Goal: Find specific page/section: Find specific page/section

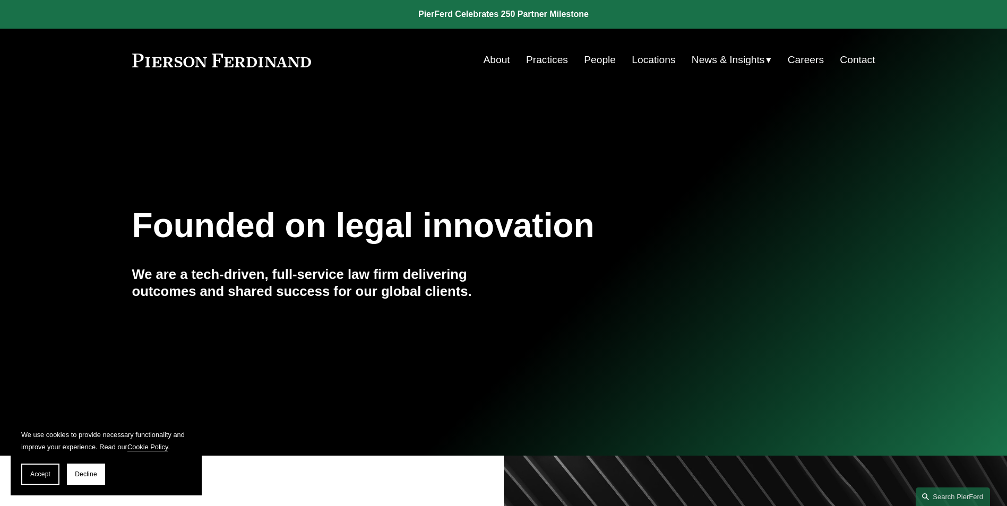
click at [642, 62] on link "Locations" at bounding box center [653, 60] width 44 height 20
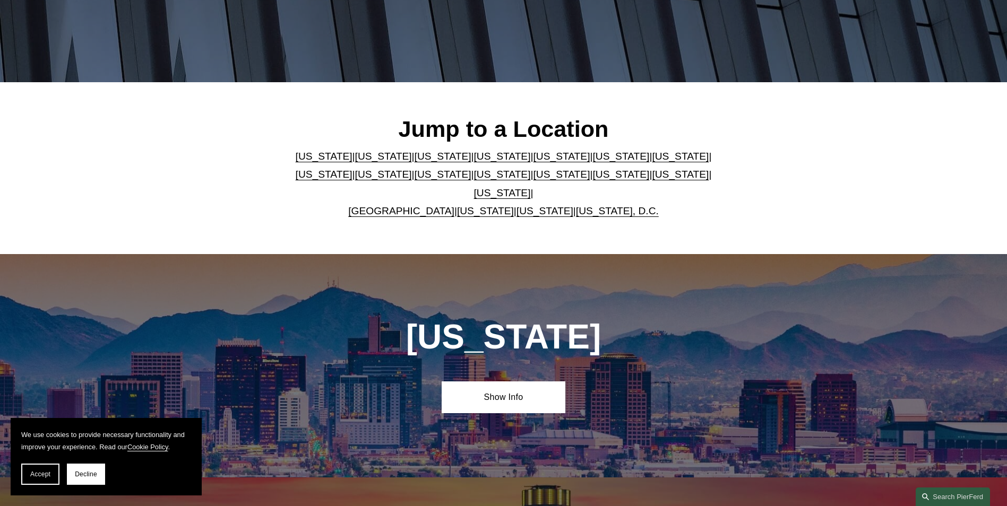
scroll to position [424, 0]
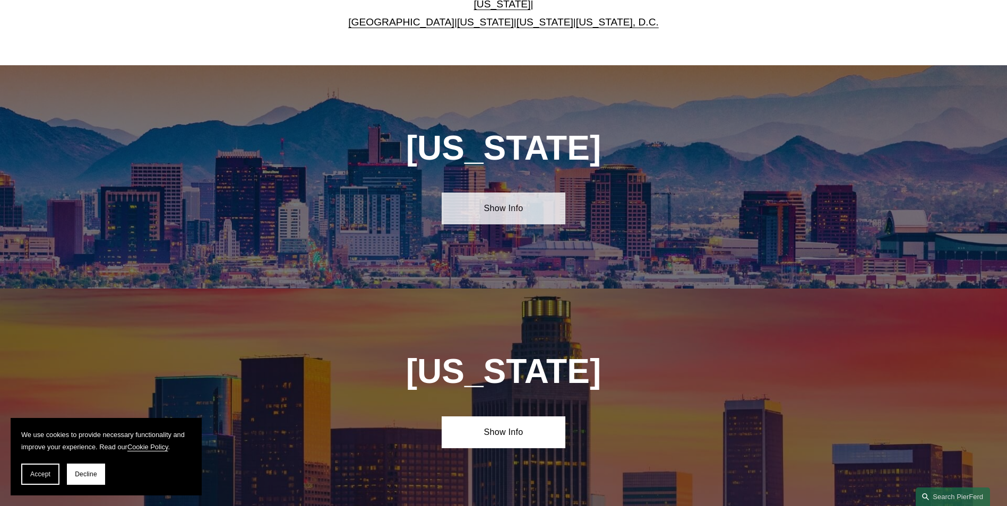
click at [489, 198] on link "Show Info" at bounding box center [503, 209] width 124 height 32
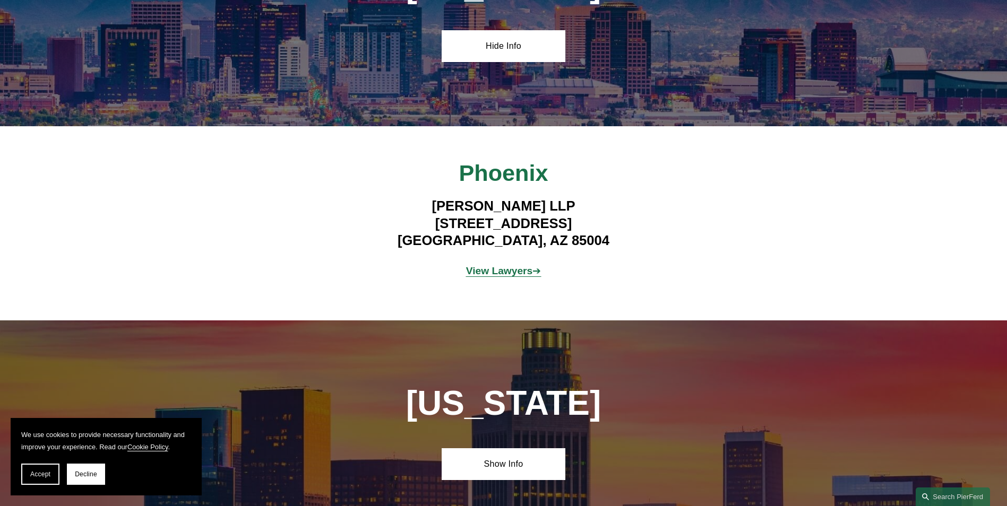
scroll to position [796, 0]
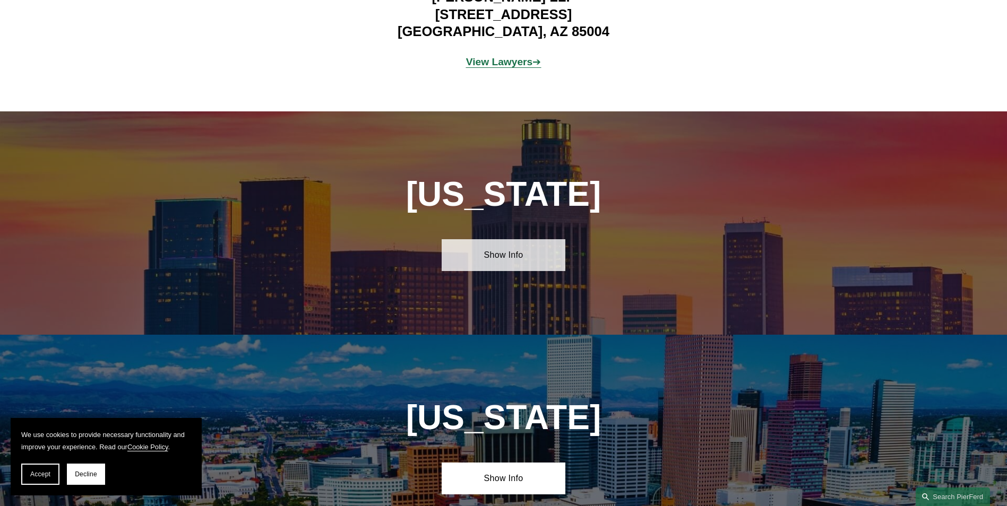
click at [517, 256] on link "Show Info" at bounding box center [503, 255] width 124 height 32
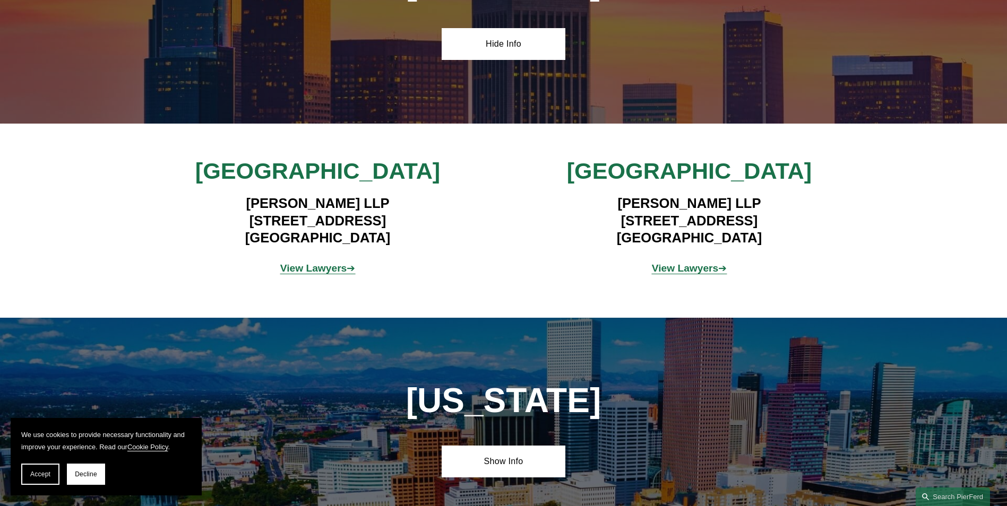
scroll to position [1008, 0]
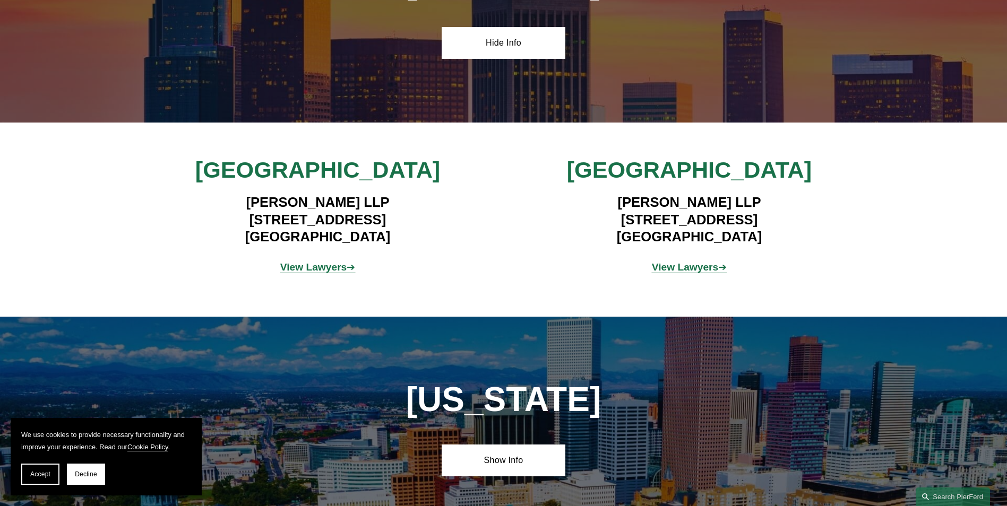
drag, startPoint x: 215, startPoint y: 213, endPoint x: 448, endPoint y: 231, distance: 234.2
click at [448, 231] on h4 "Pierson Ferdinand LLP 12100 Wilshire Blvd, Suite 800 Los Angeles, CA 90025" at bounding box center [317, 219] width 309 height 51
drag, startPoint x: 602, startPoint y: 214, endPoint x: 816, endPoint y: 235, distance: 214.8
click at [816, 235] on h4 "Pierson Ferdinand LLP 2100 Geng Road, Suite 210 Palo Alto, CA 94303" at bounding box center [688, 219] width 309 height 51
click at [649, 211] on h4 "Pierson Ferdinand LLP 2100 Geng Road, Suite 210 Palo Alto, CA 94303" at bounding box center [688, 219] width 309 height 51
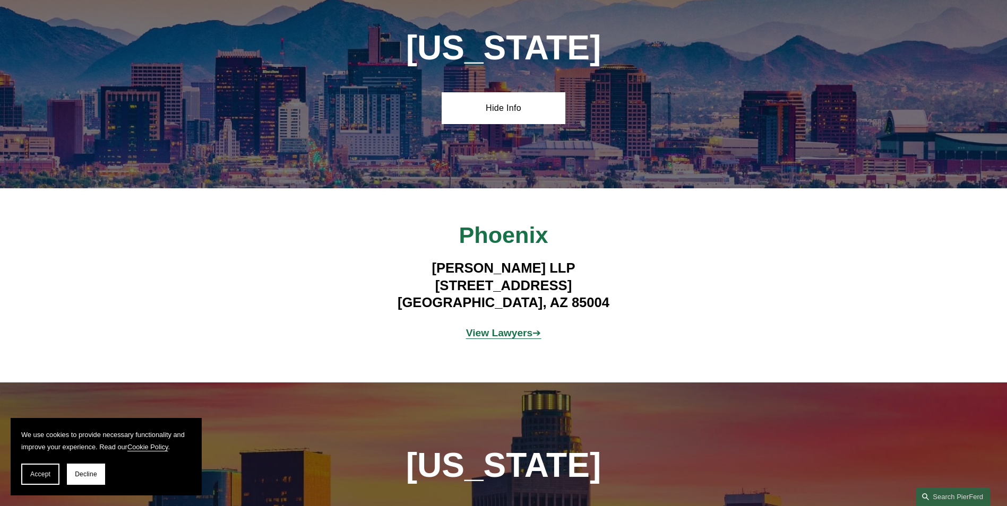
scroll to position [531, 0]
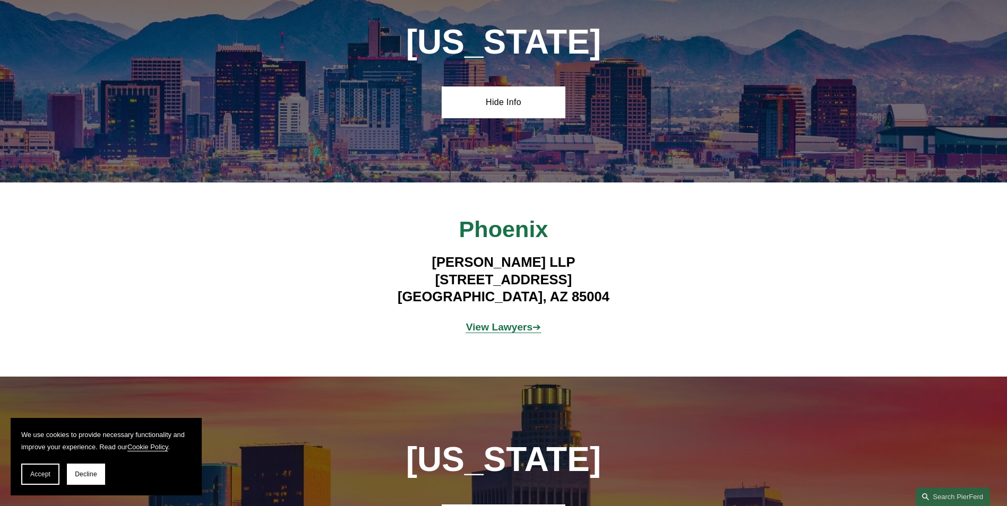
drag, startPoint x: 727, startPoint y: 195, endPoint x: 727, endPoint y: 123, distance: 71.6
click at [727, 195] on div "Phoenix Pierson Ferdinand LLP 2 North Central Ave, Suite 1800 Phoenix, AZ 85004…" at bounding box center [503, 280] width 1007 height 194
click at [482, 331] on p "View Lawyers ➔" at bounding box center [503, 327] width 248 height 19
click at [484, 325] on strong "View Lawyers" at bounding box center [499, 327] width 67 height 11
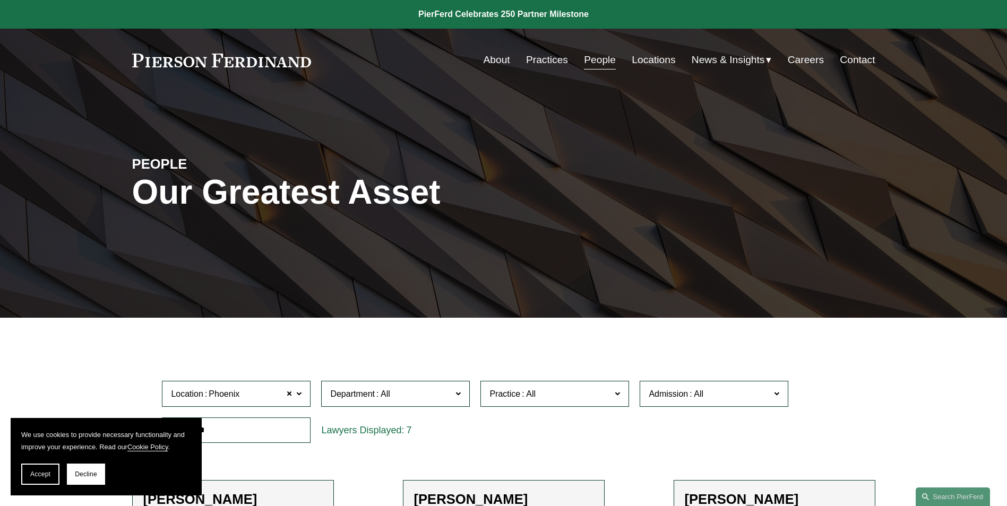
click at [592, 61] on link "People" at bounding box center [600, 60] width 32 height 20
drag, startPoint x: 0, startPoint y: 0, endPoint x: 387, endPoint y: 264, distance: 468.2
click at [387, 264] on div "PEOPLE Our Greatest Asset" at bounding box center [503, 205] width 1007 height 160
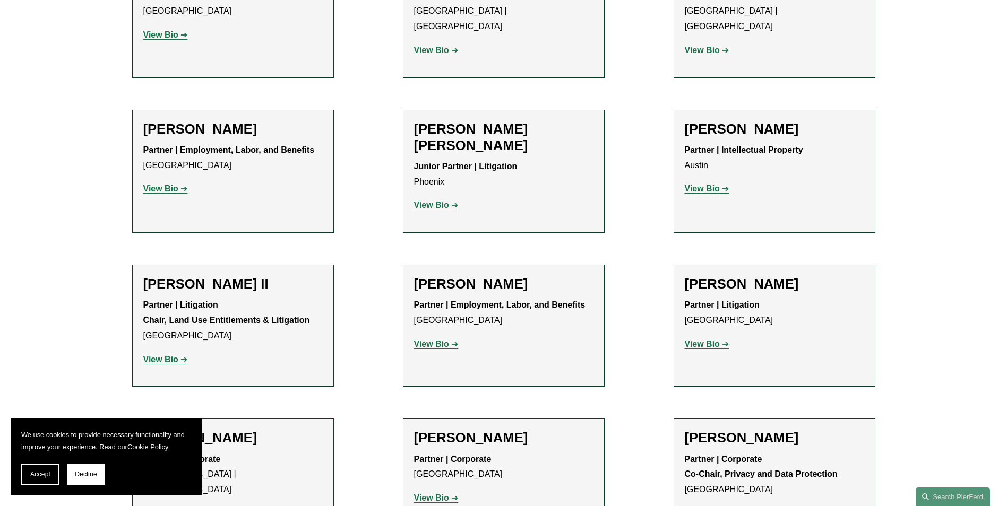
scroll to position [5272, 0]
